Goal: Information Seeking & Learning: Check status

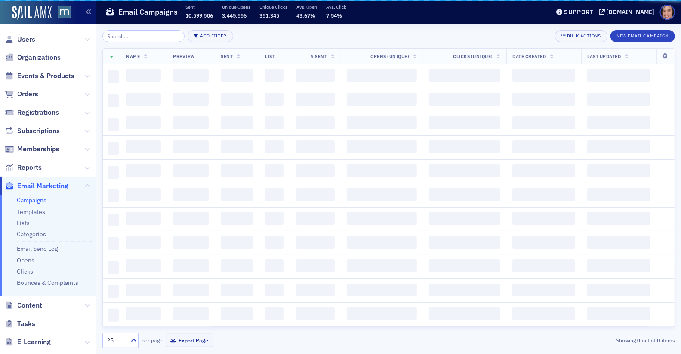
scroll to position [3241, 0]
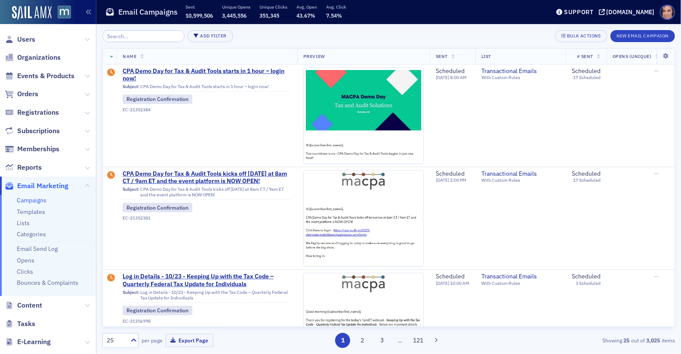
click at [212, 29] on div "Add Filter Bulk Actions New Email Campaign Name Preview Sent List # Sent Opens …" at bounding box center [388, 189] width 573 height 330
click at [209, 36] on button "Add Filter" at bounding box center [211, 36] width 46 height 12
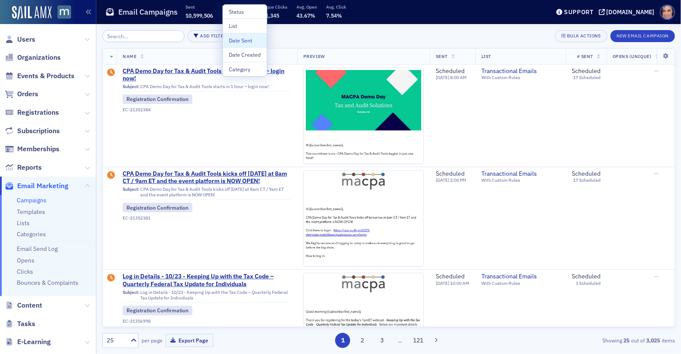
click at [231, 41] on div "Date Sent" at bounding box center [245, 41] width 32 height 8
select select "9"
select select "2025"
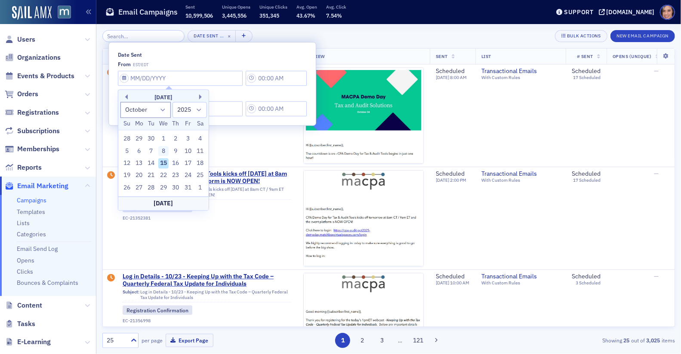
click at [165, 150] on div "8" at bounding box center [163, 151] width 10 height 10
type input "[DATE]"
type input "11:00 AM"
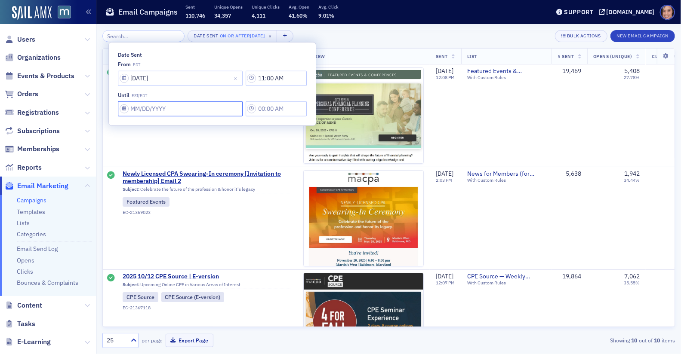
click at [196, 108] on input "Date Sent" at bounding box center [180, 109] width 125 height 15
select select "9"
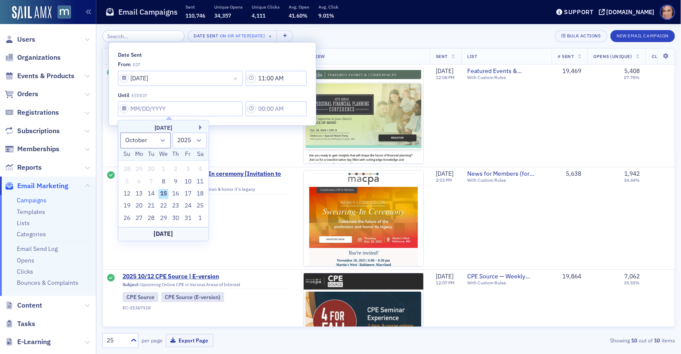
click at [165, 194] on div "15" at bounding box center [163, 194] width 10 height 10
type input "[DATE]"
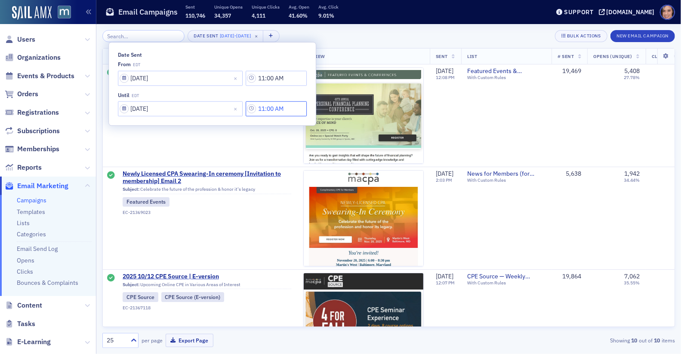
click at [263, 110] on input "11:00 AM" at bounding box center [276, 109] width 61 height 15
type input "11:00 PM"
click at [247, 78] on input "11:00 AM" at bounding box center [276, 78] width 61 height 15
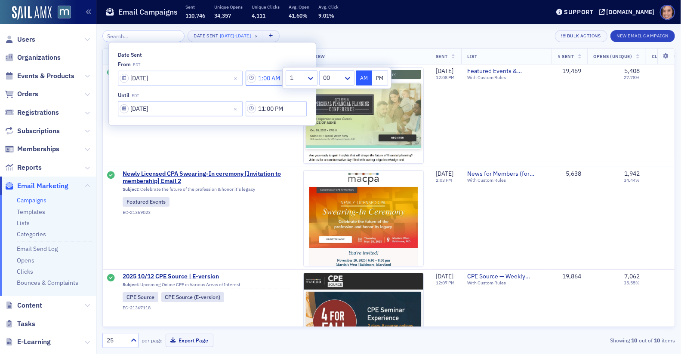
type input "1:00 AM"
click at [255, 61] on div "from EDT" at bounding box center [212, 64] width 189 height 6
click at [386, 36] on div "Date Sent [DATE] - [DATE] × Bulk Actions New Email Campaign" at bounding box center [388, 36] width 573 height 12
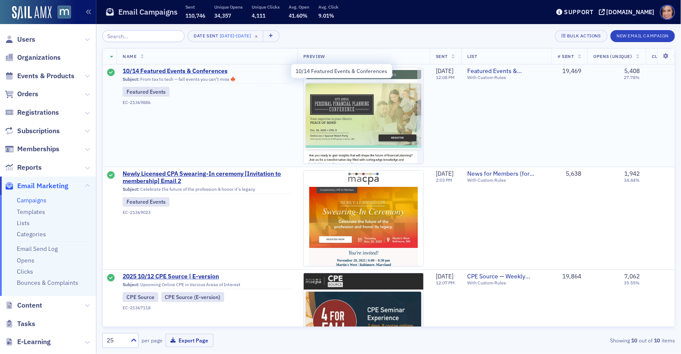
click at [171, 72] on span "10/14 Featured Events & Conferences" at bounding box center [207, 72] width 169 height 8
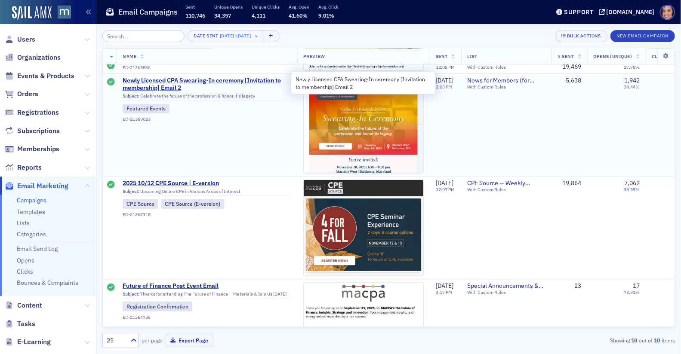
scroll to position [96, 0]
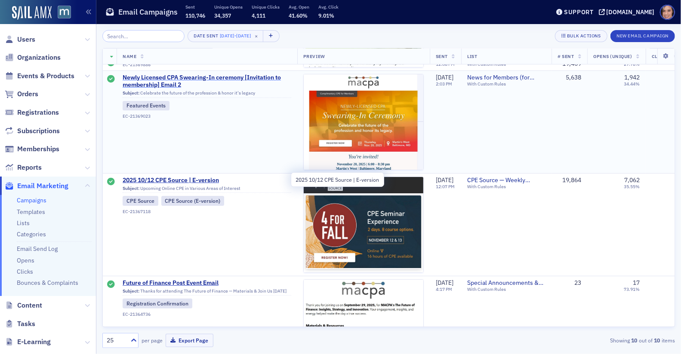
click at [206, 180] on span "2025 10/12 CPE Source | E-version" at bounding box center [207, 181] width 169 height 8
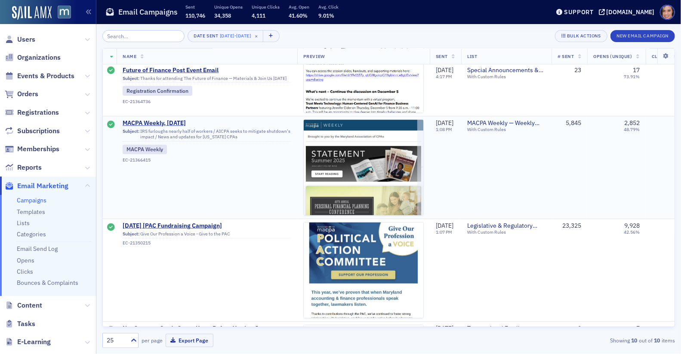
scroll to position [360, 0]
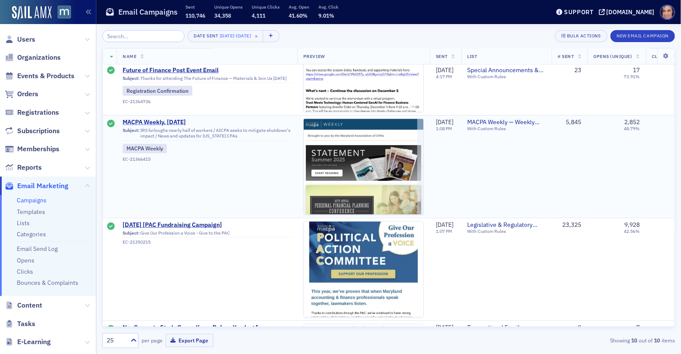
click at [168, 122] on span "MACPA Weekly, [DATE]" at bounding box center [207, 123] width 169 height 8
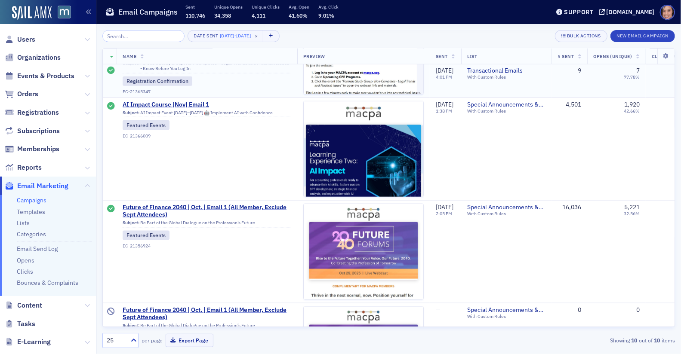
scroll to position [688, 0]
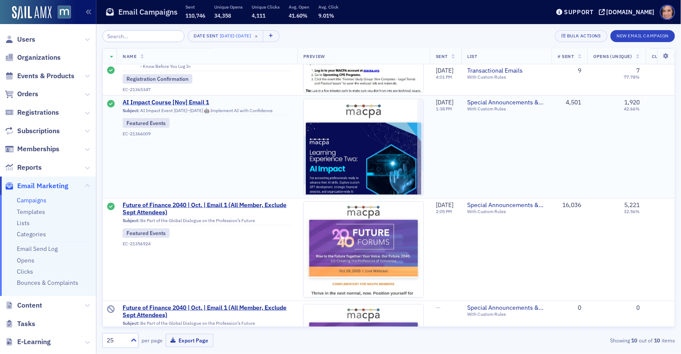
click at [196, 100] on span "AI Impact Course [Nov] Email 1" at bounding box center [207, 103] width 169 height 8
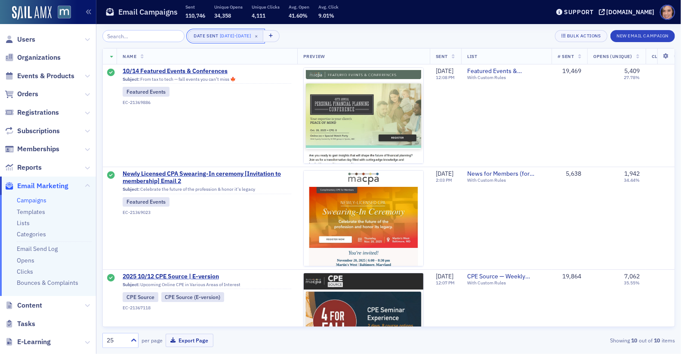
click at [243, 38] on span "[DATE]" at bounding box center [243, 36] width 15 height 6
select select "9"
select select "2025"
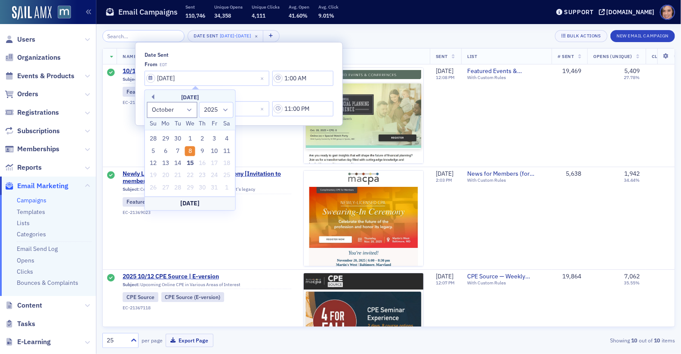
click at [370, 41] on div "Date Sent [DATE] - [DATE] × Bulk Actions New Email Campaign" at bounding box center [388, 36] width 573 height 12
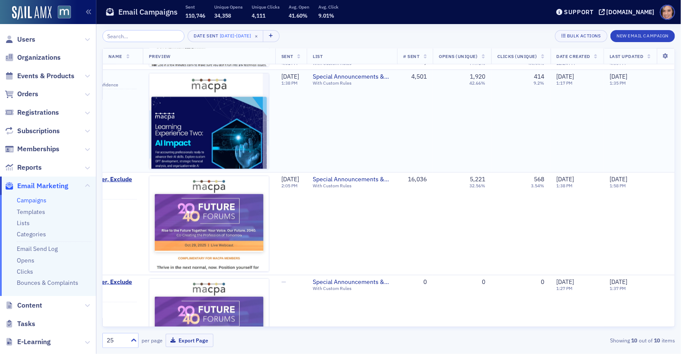
scroll to position [762, 171]
